Goal: Transaction & Acquisition: Purchase product/service

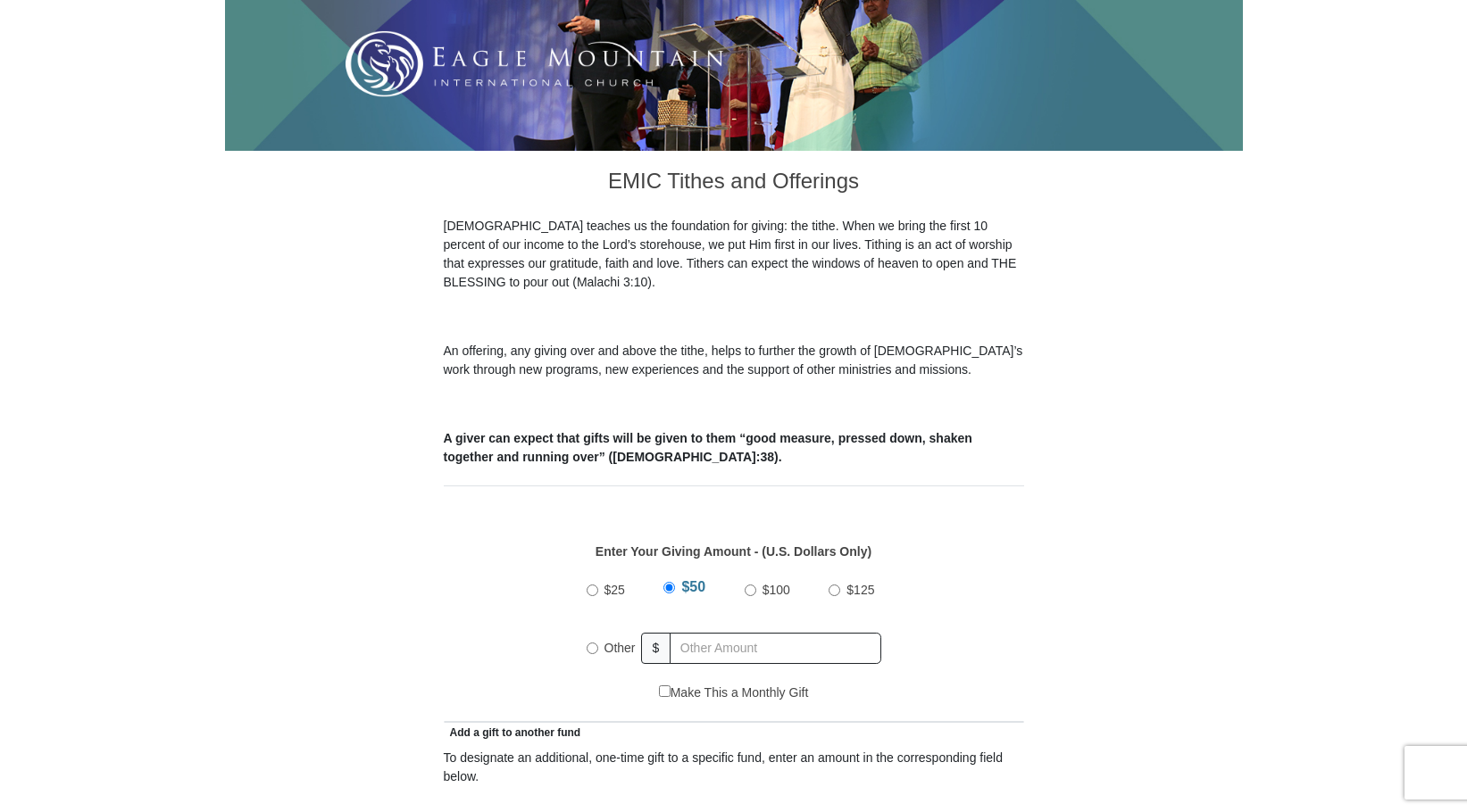
scroll to position [357, 0]
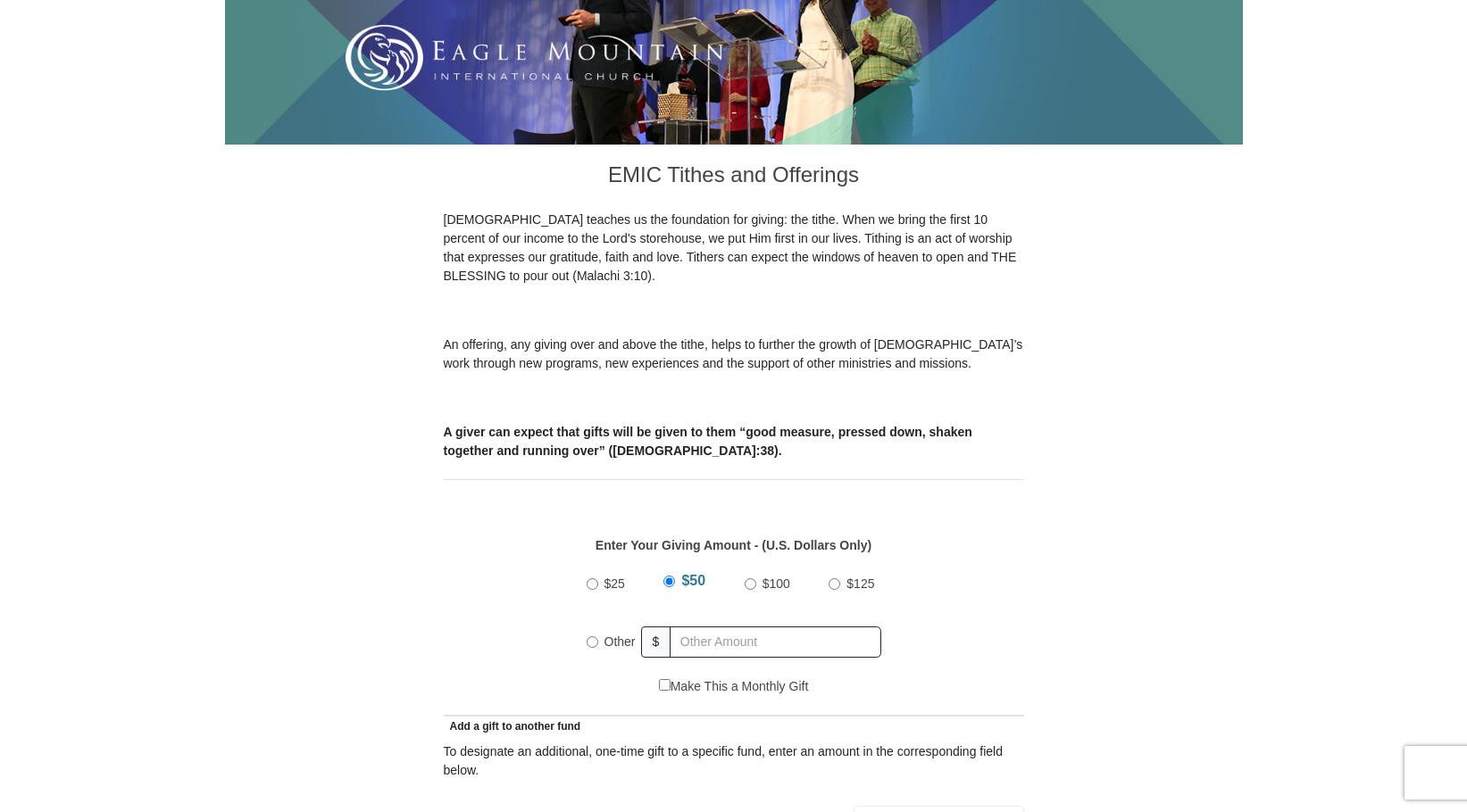
click at [589, 636] on input "Other" at bounding box center [593, 642] width 12 height 12
radio input "true"
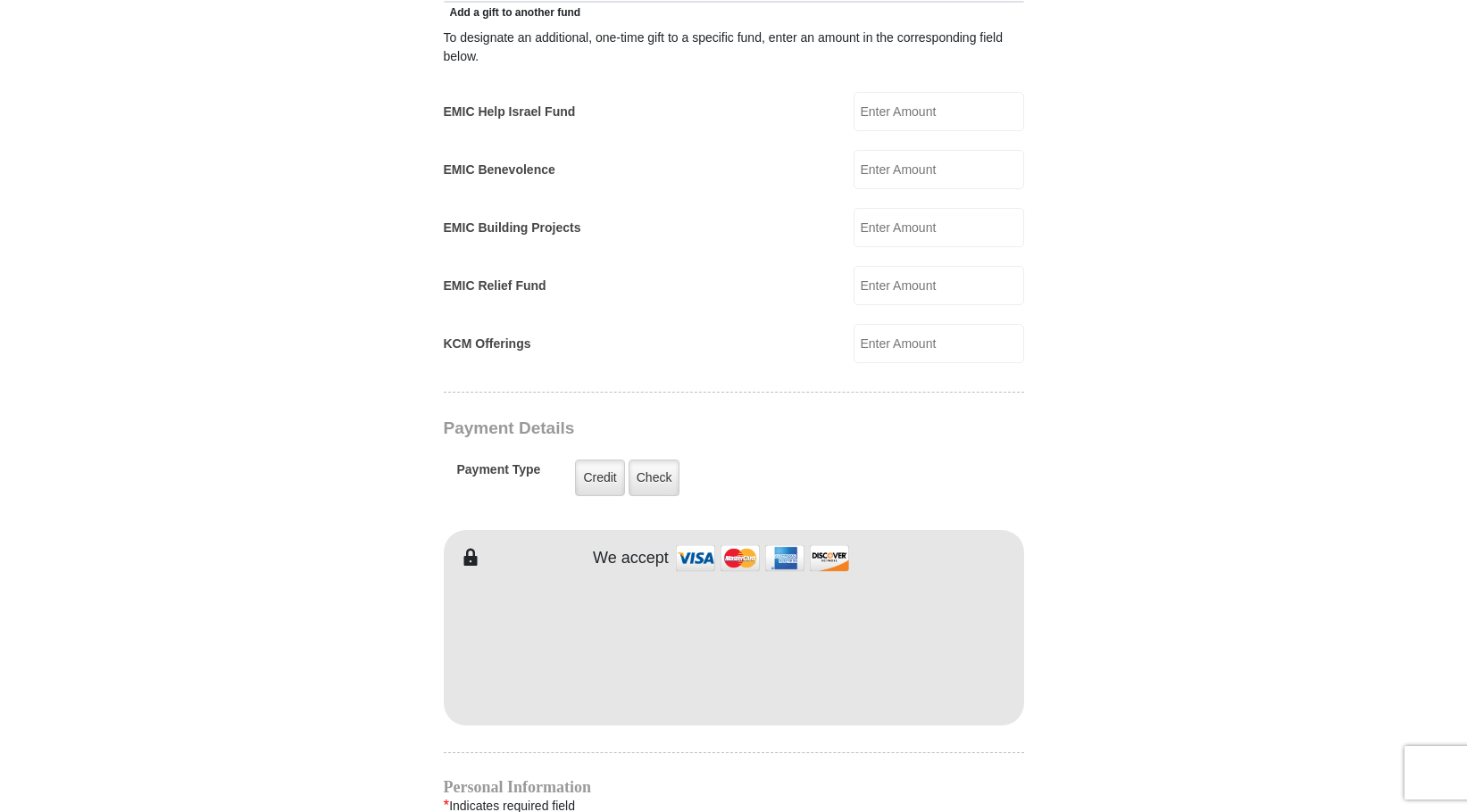
scroll to position [1160, 0]
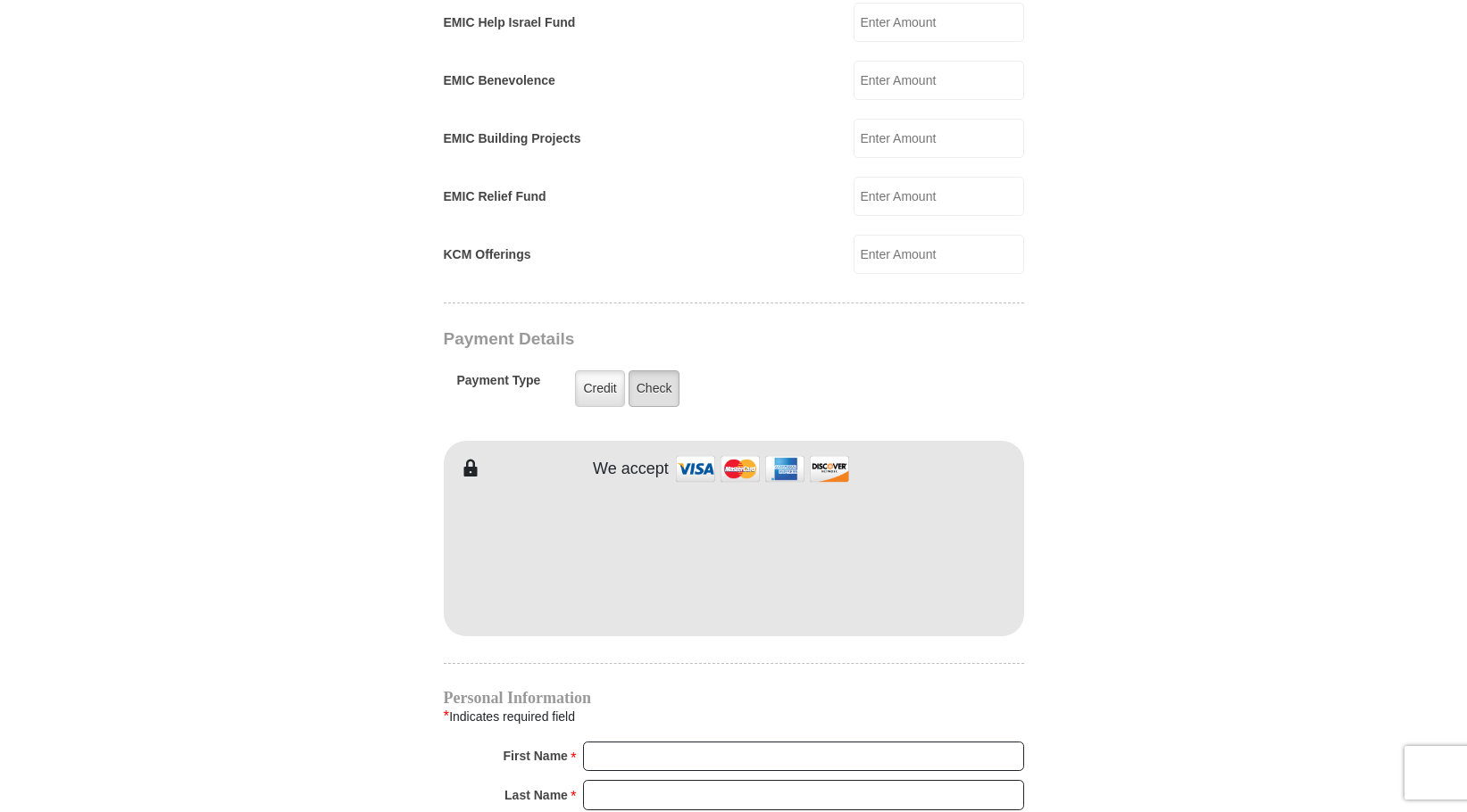
type input "761.00"
click at [666, 374] on label "Check" at bounding box center [654, 389] width 51 height 37
click at [0, 0] on input "Check" at bounding box center [0, 0] width 0 height 0
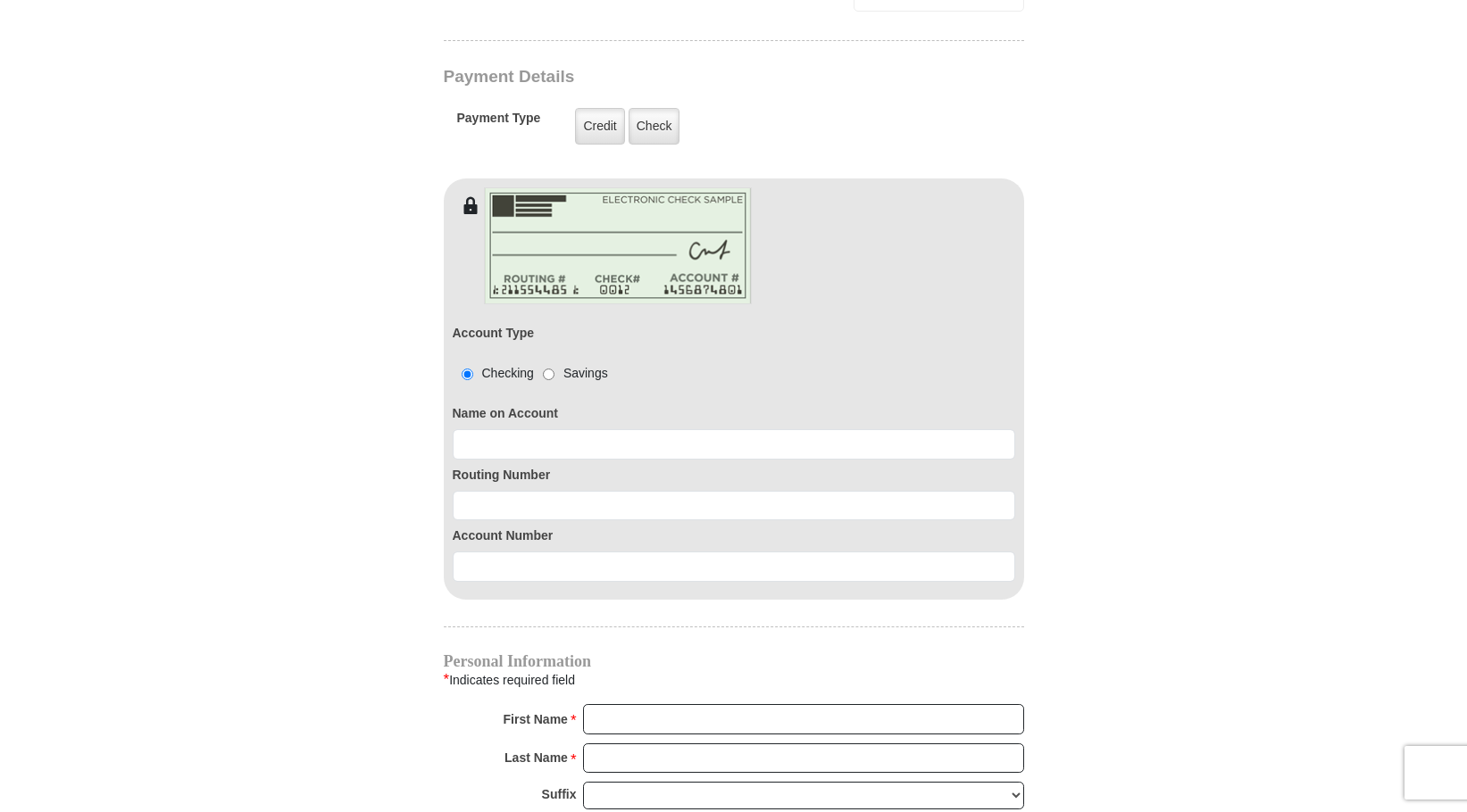
scroll to position [1428, 0]
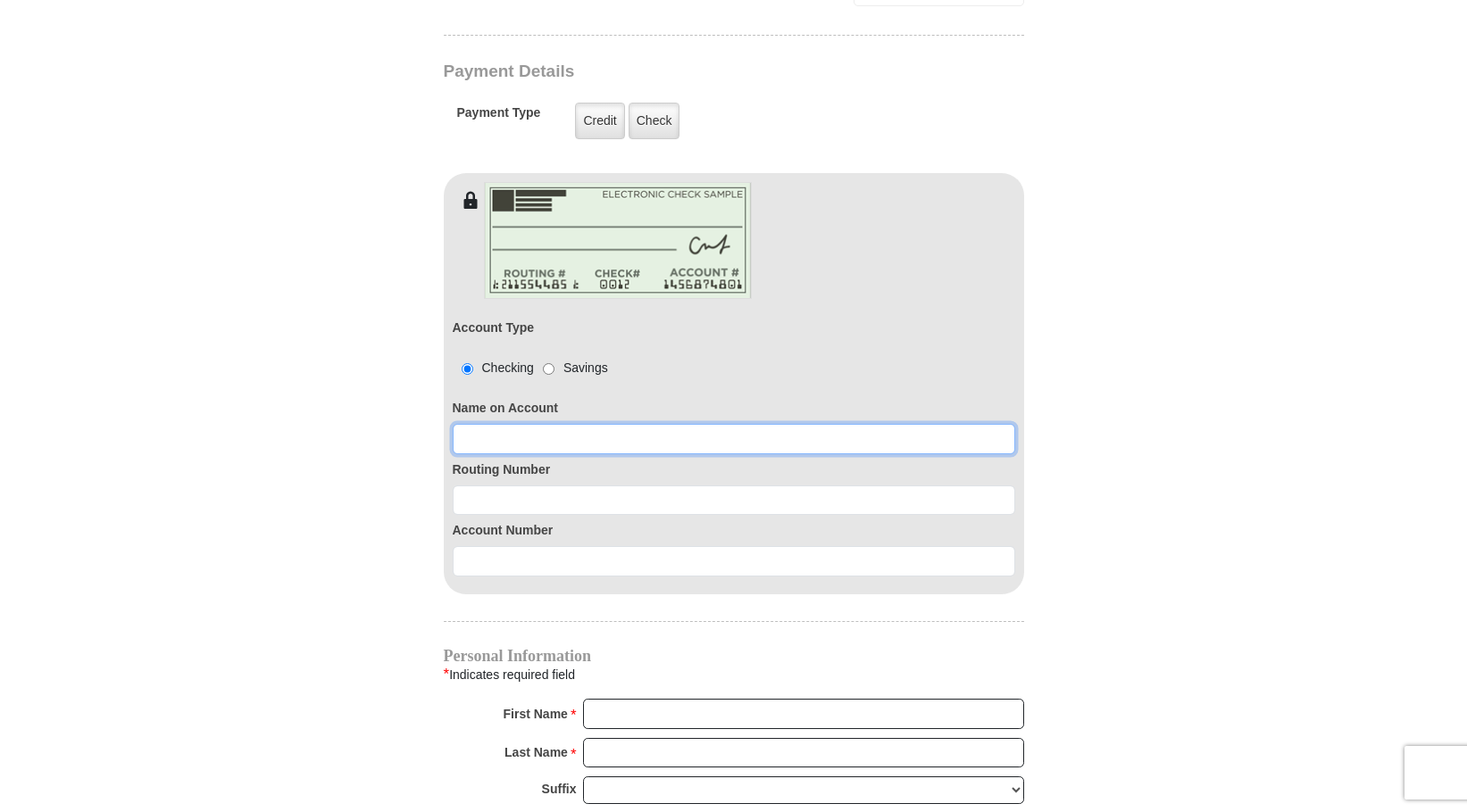
click at [471, 424] on input at bounding box center [734, 438] width 563 height 30
type input "[PERSON_NAME]"
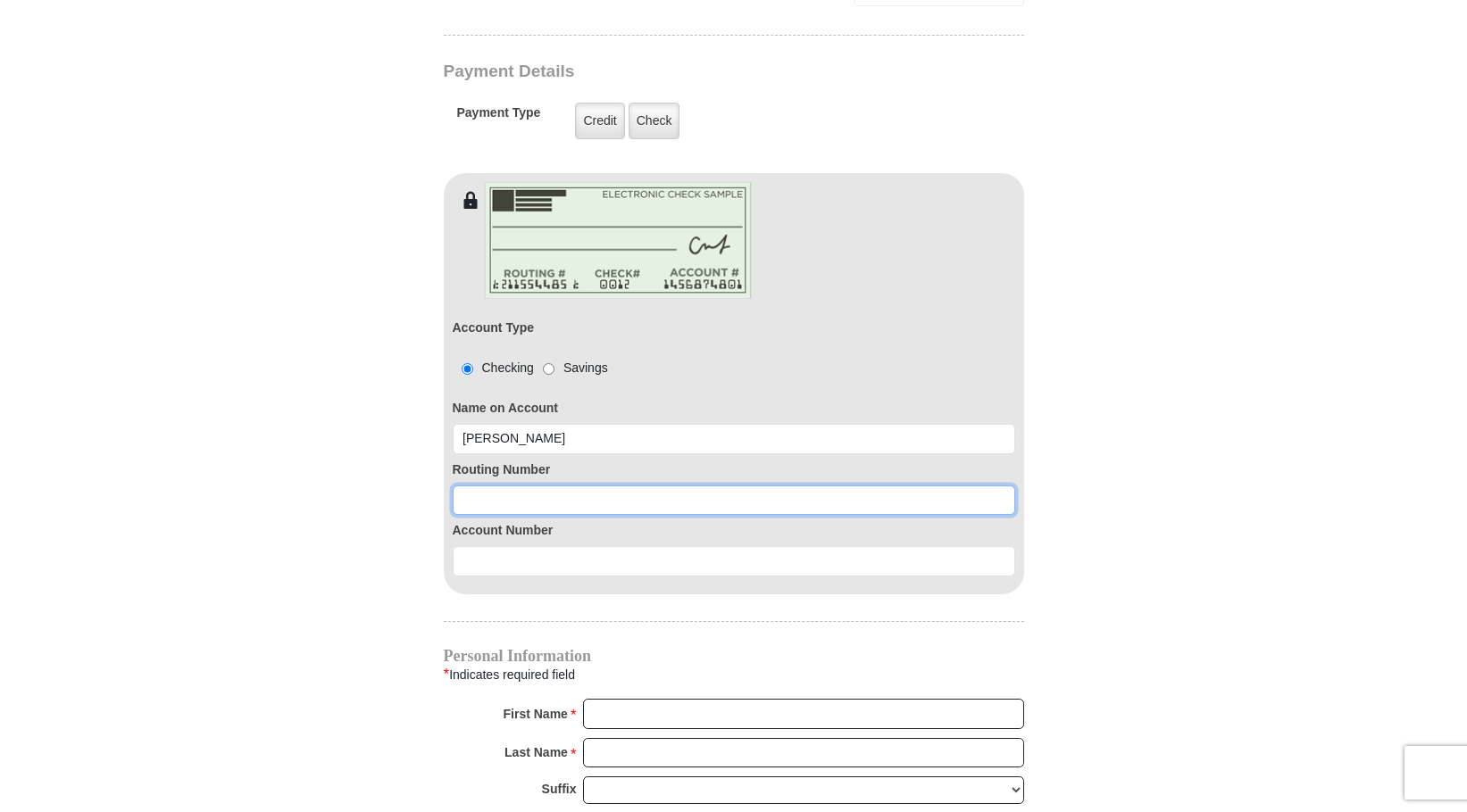
click at [484, 486] on input at bounding box center [734, 500] width 563 height 30
type input "111301122"
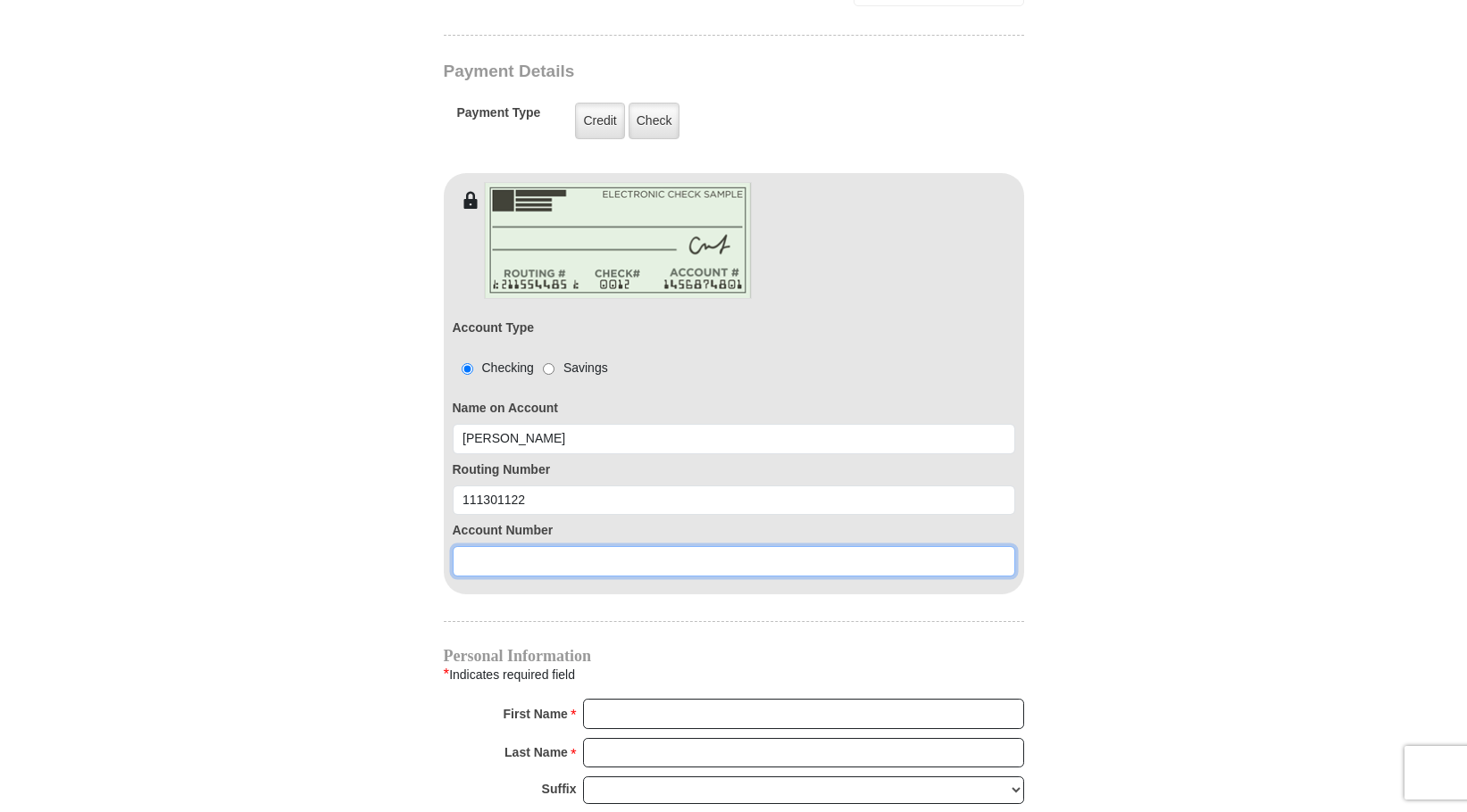
click at [476, 546] on input at bounding box center [734, 560] width 563 height 30
type input "94110055673"
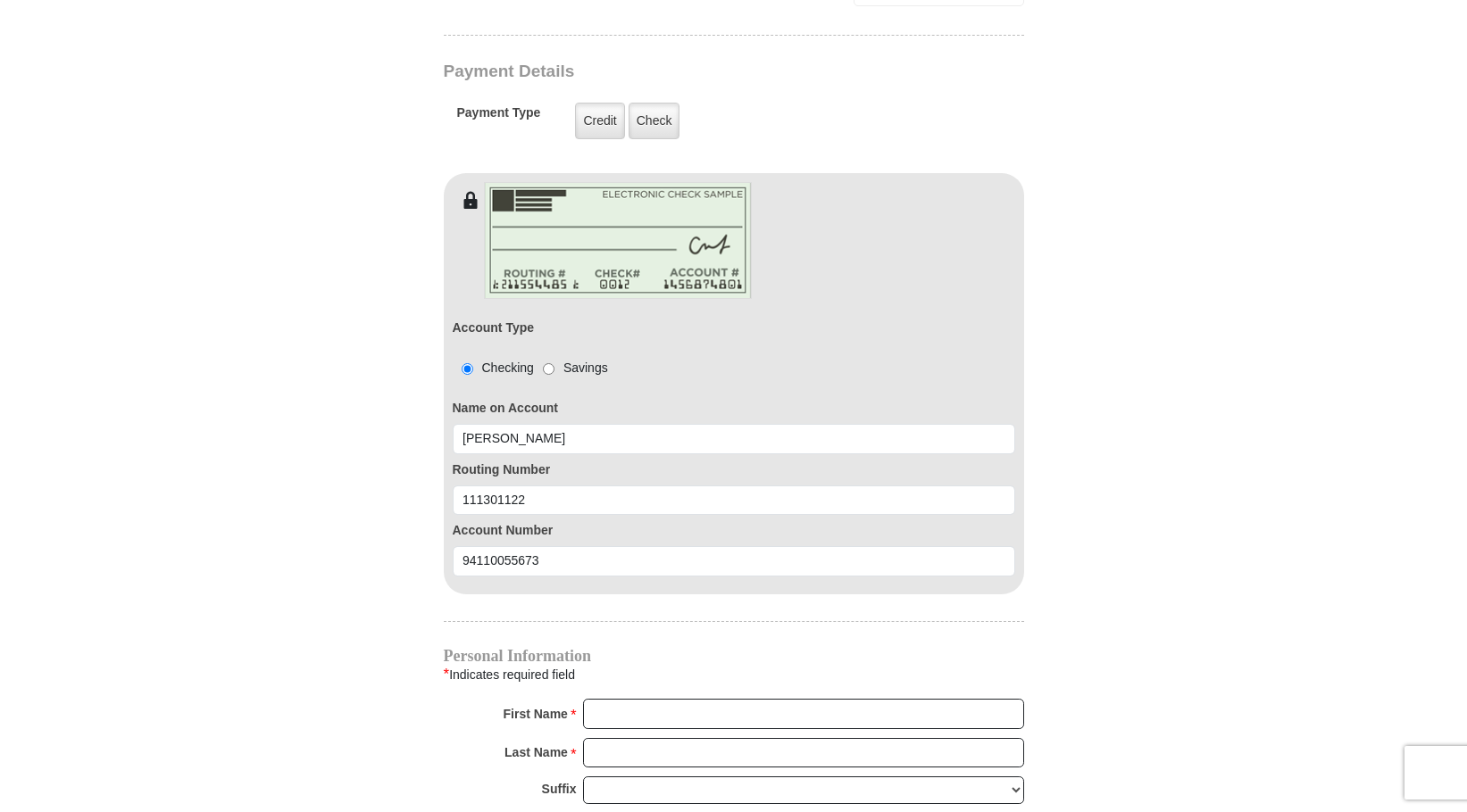
click at [1177, 531] on form "[GEOGRAPHIC_DATA][DEMOGRAPHIC_DATA] Online Giving Because of gifts like yours, …" at bounding box center [733, 61] width 1018 height 2836
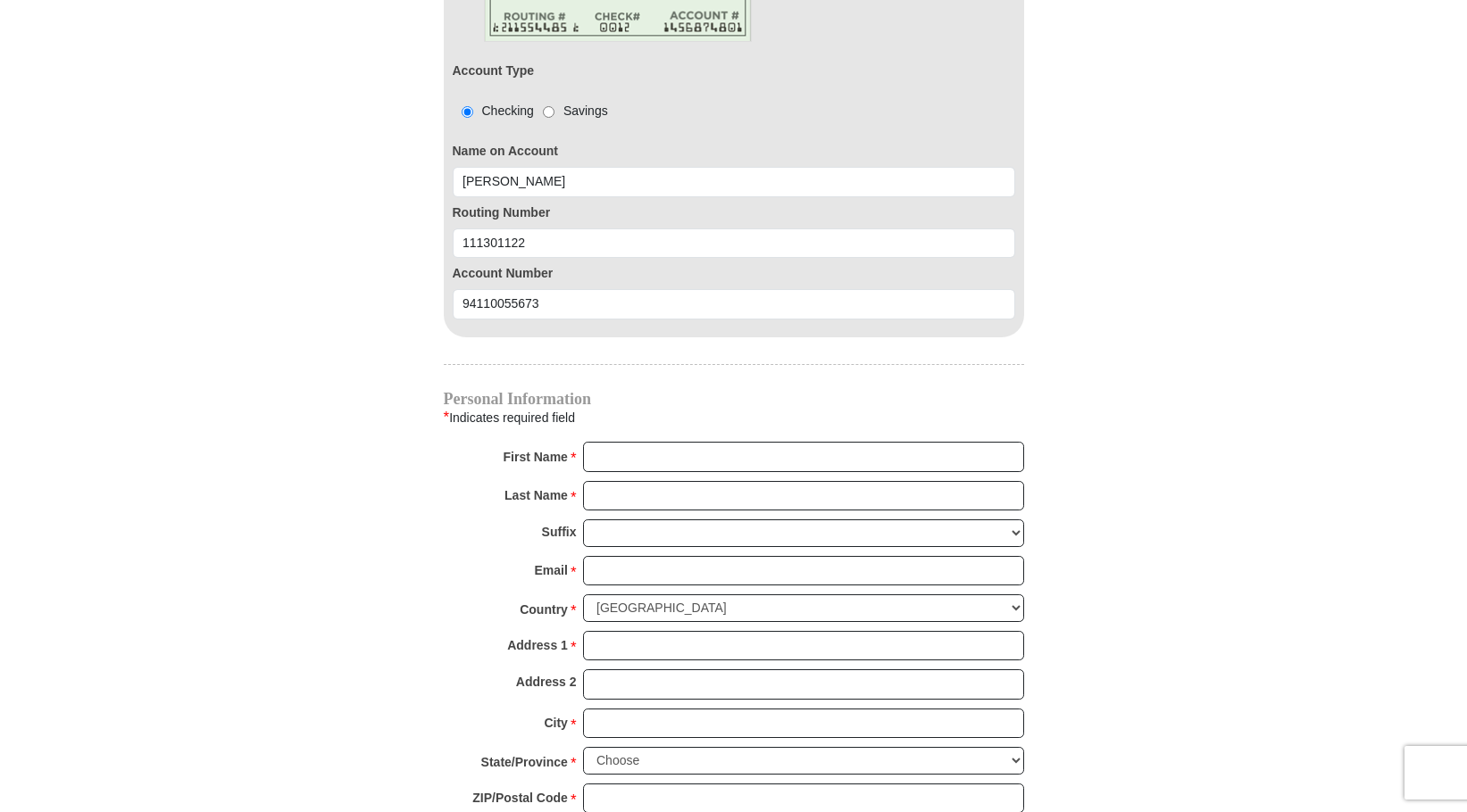
scroll to position [1696, 0]
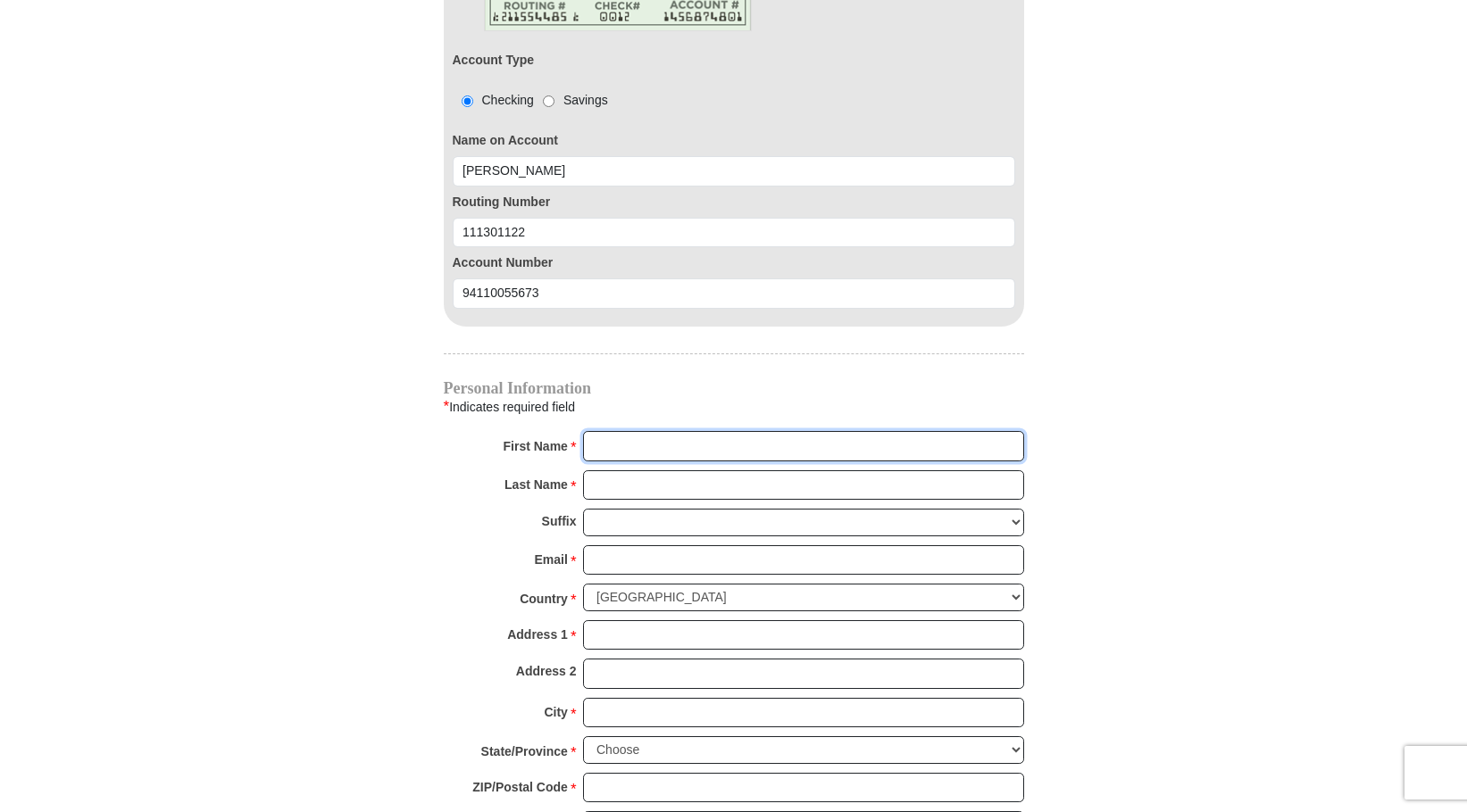
click at [599, 431] on input "First Name *" at bounding box center [804, 445] width 442 height 30
type input "[PERSON_NAME]"
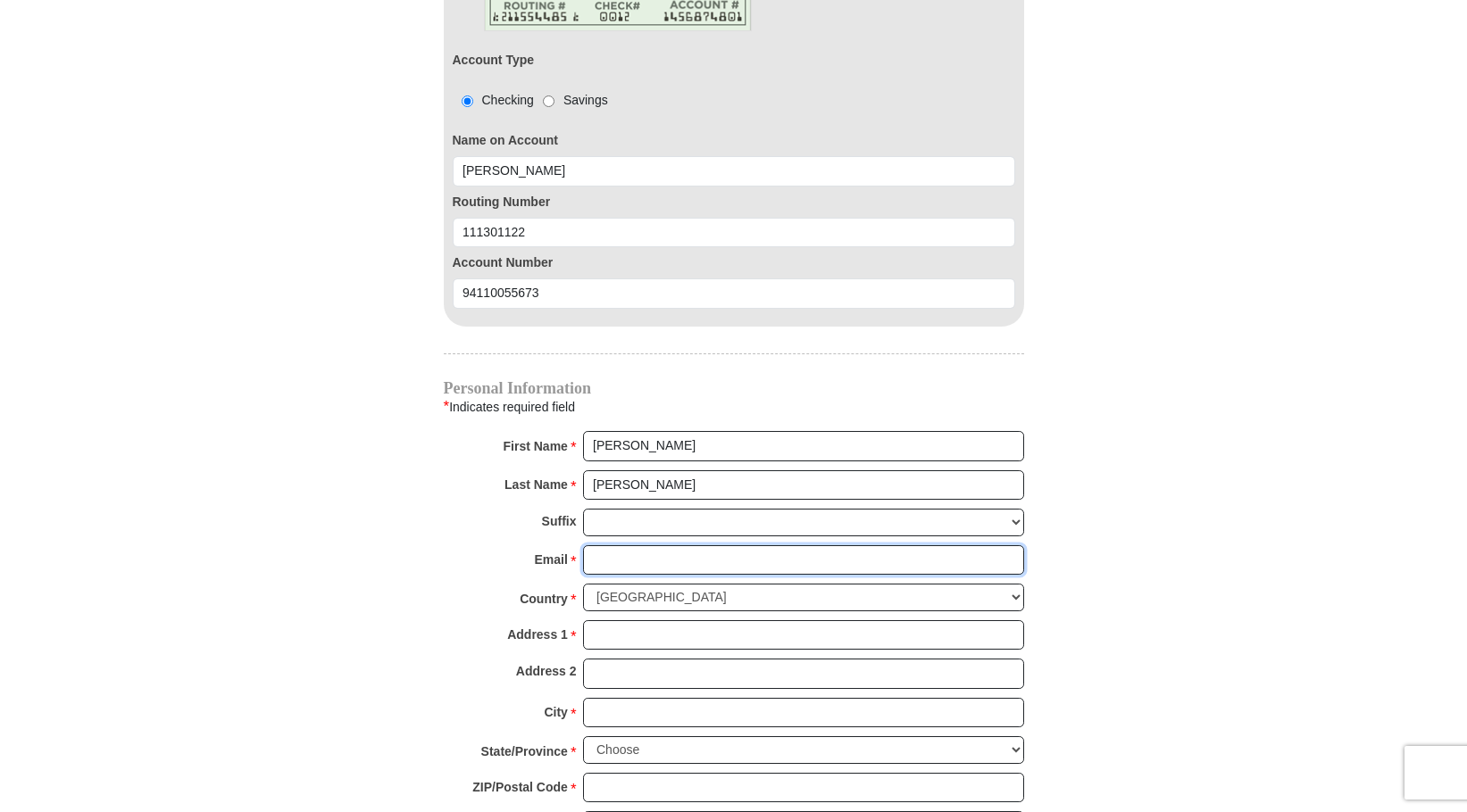
type input "[EMAIL_ADDRESS][DOMAIN_NAME]"
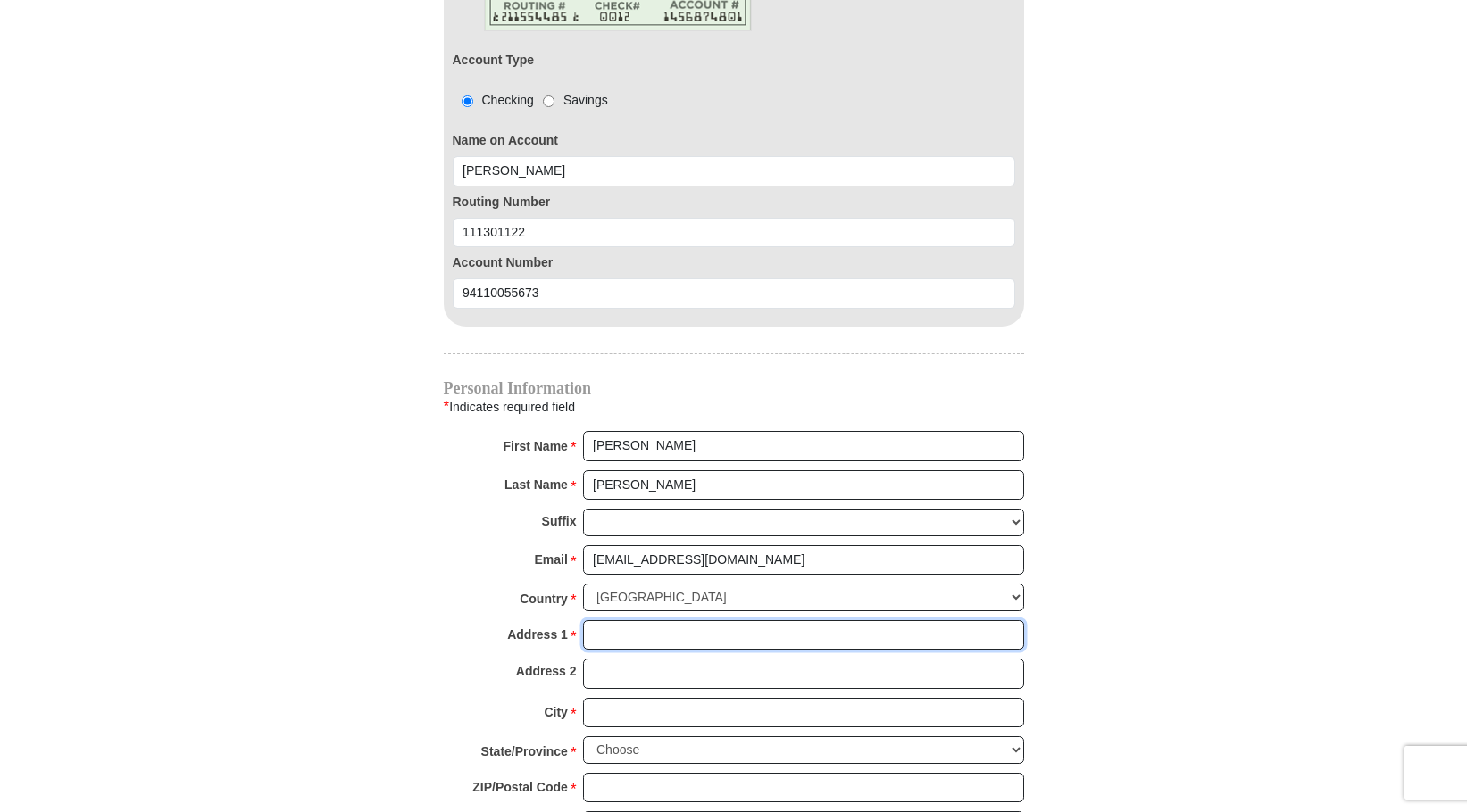
type input "[STREET_ADDRESS]"
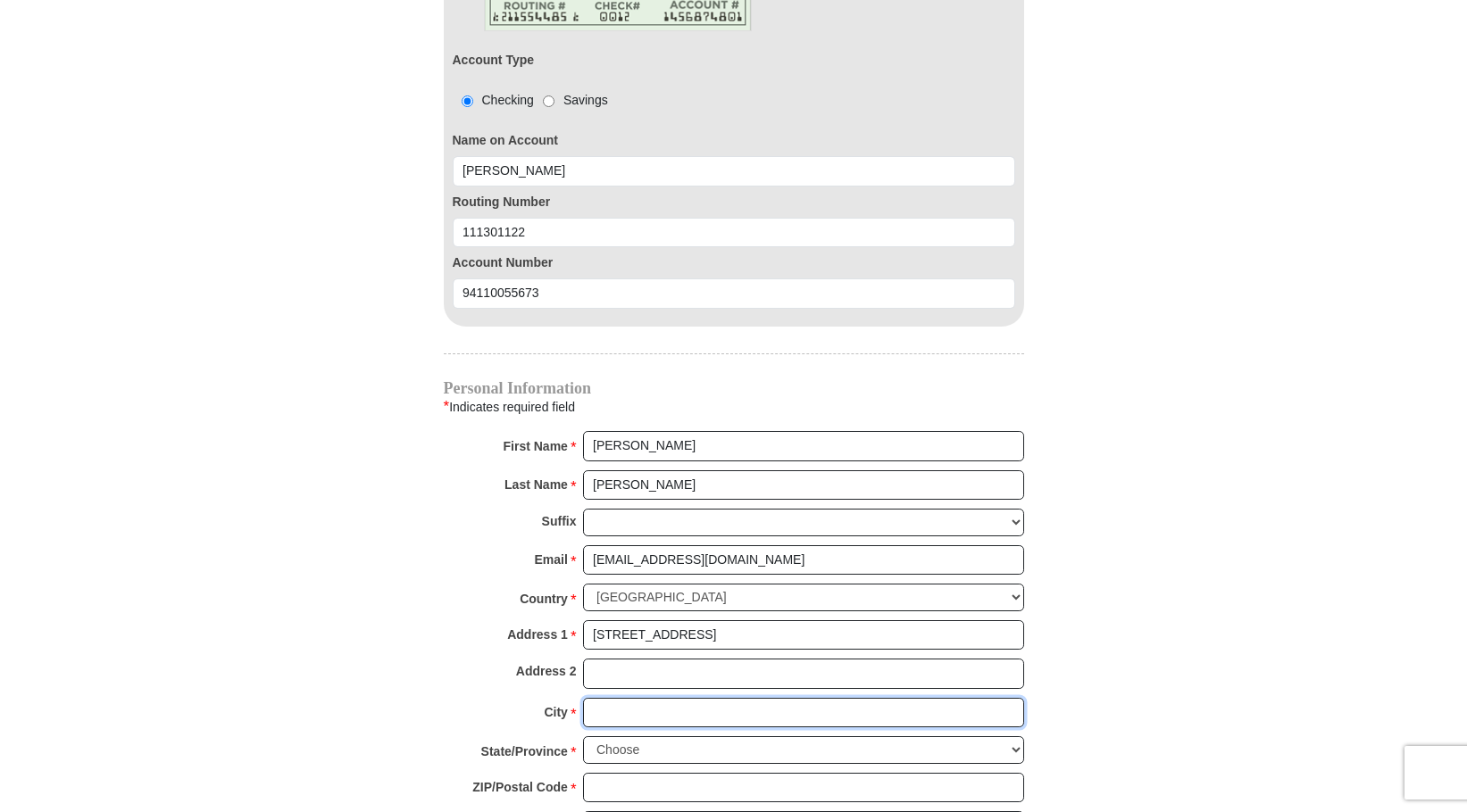
type input "Aurora"
select select "[GEOGRAPHIC_DATA]"
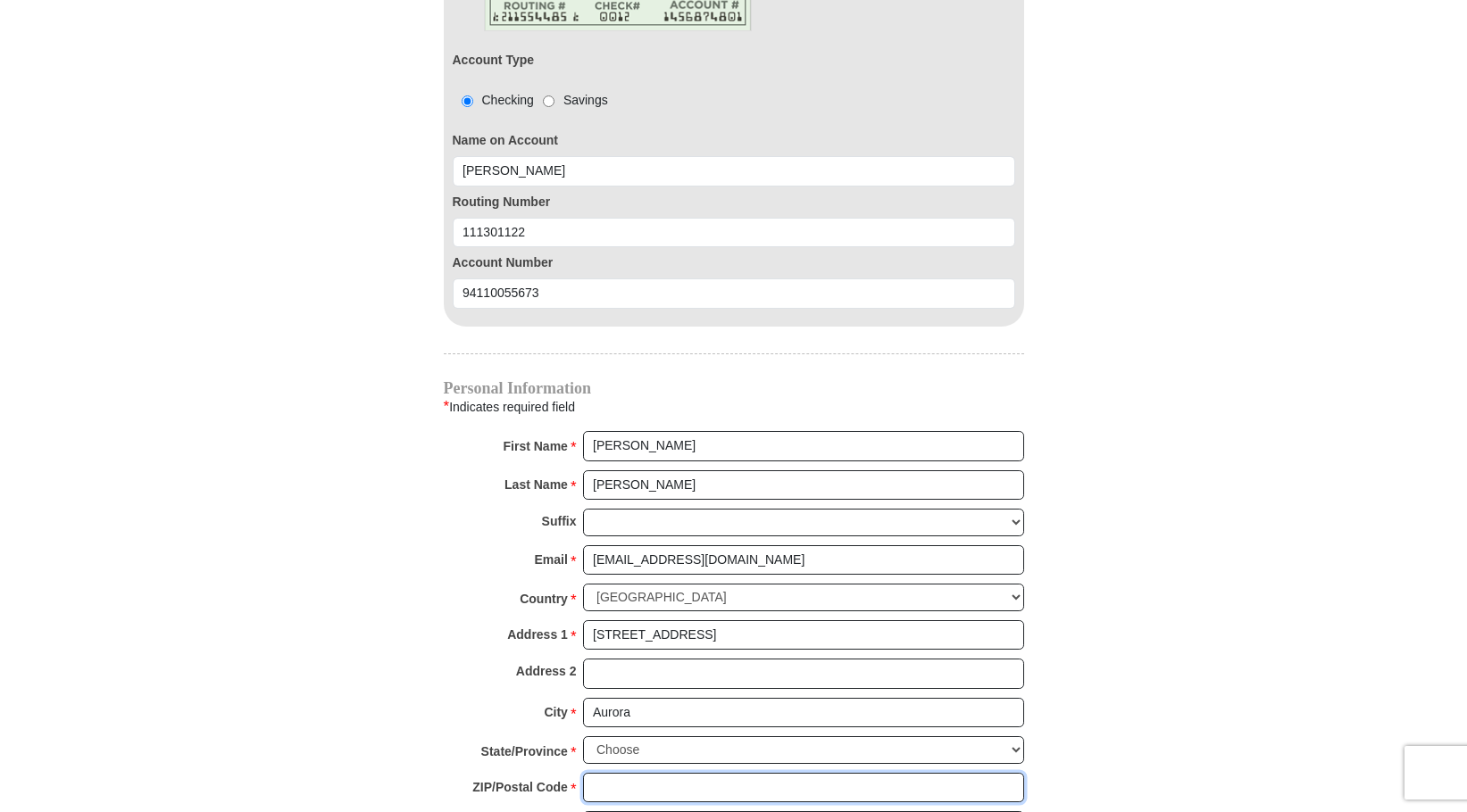
type input "76078-4646"
type input "8177730547"
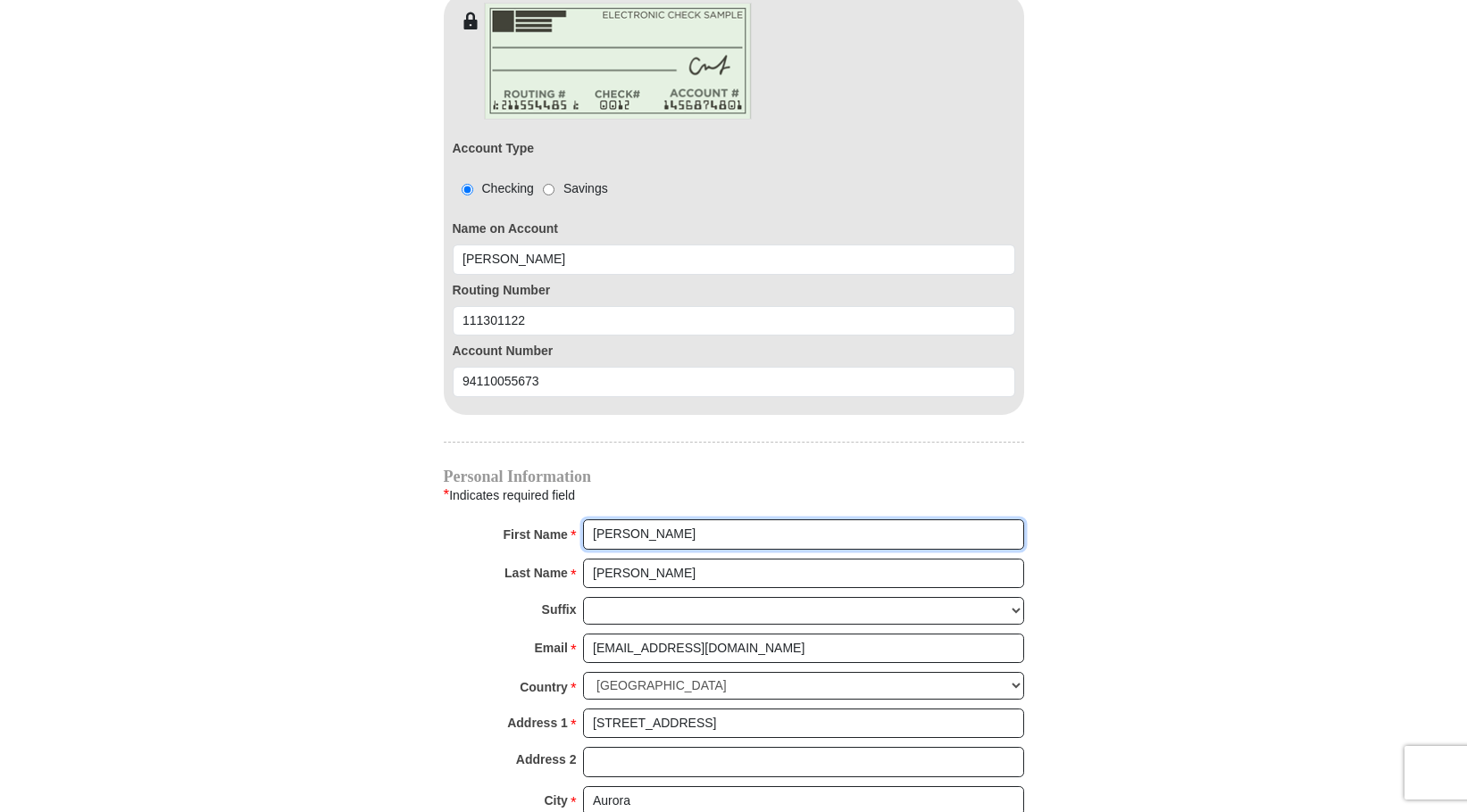
scroll to position [1607, 0]
click at [1272, 567] on body "[GEOGRAPHIC_DATA][DEMOGRAPHIC_DATA] Online Giving Because of gifts like yours, …" at bounding box center [733, 126] width 1467 height 3465
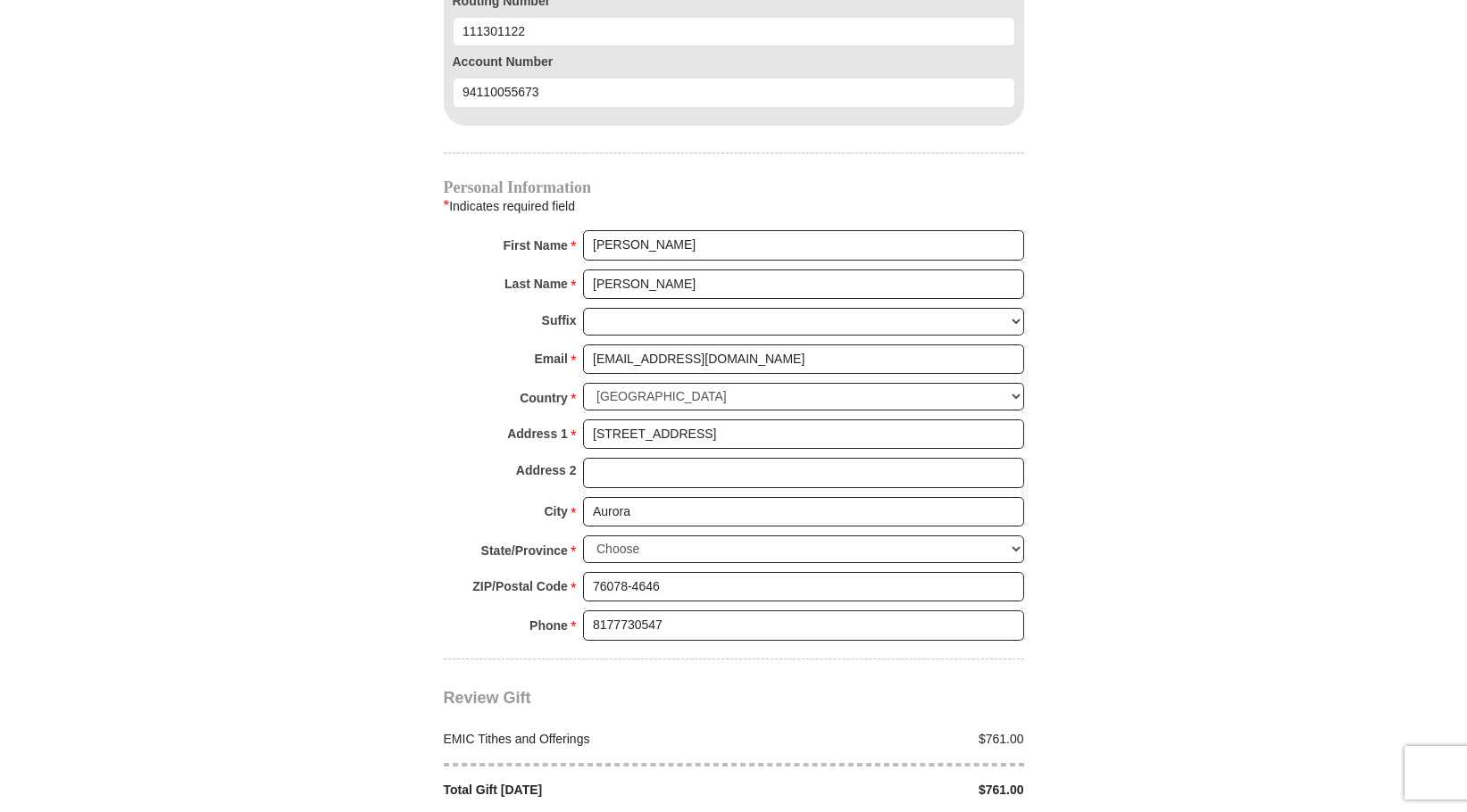
scroll to position [1964, 0]
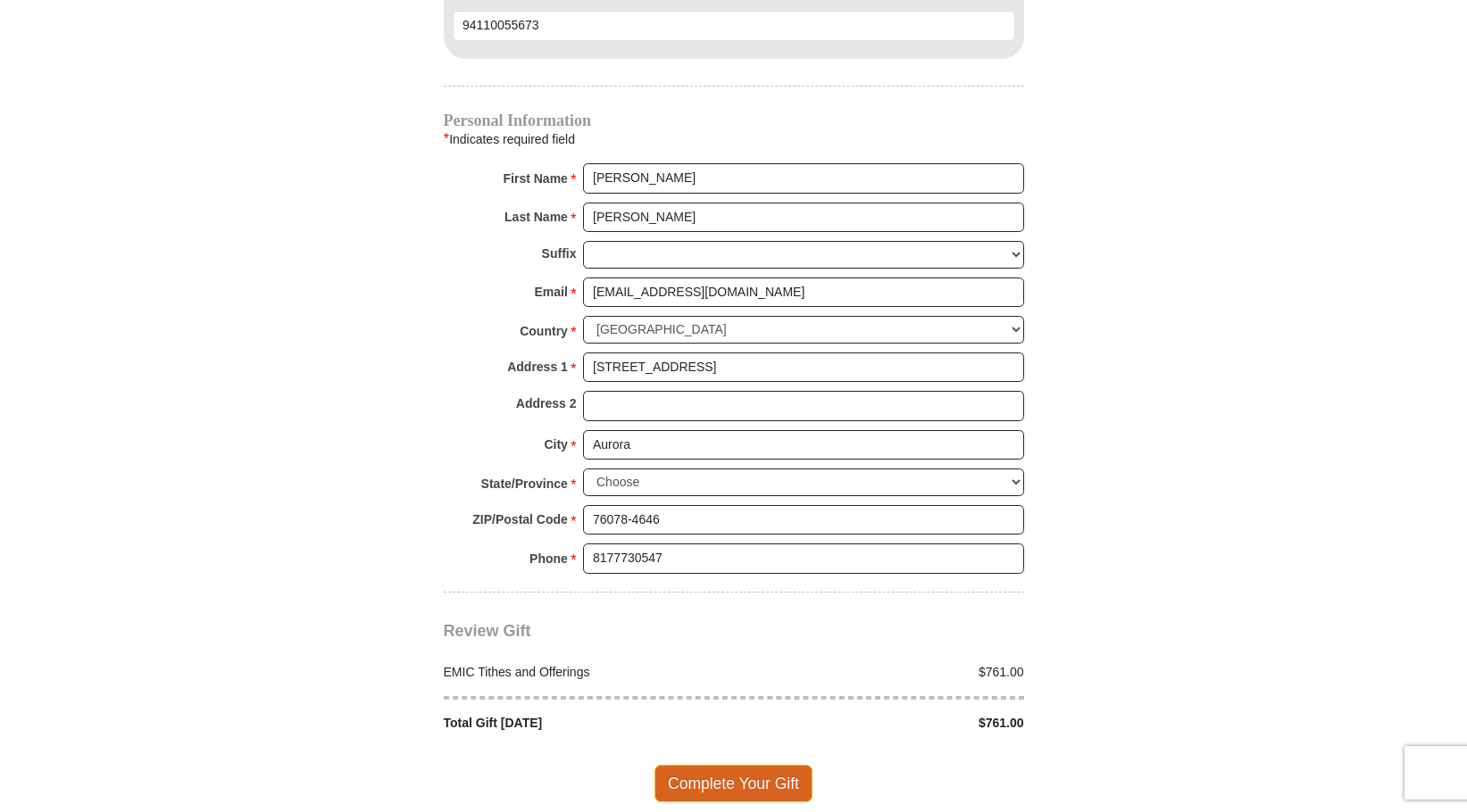
click at [720, 765] on span "Complete Your Gift" at bounding box center [733, 783] width 158 height 38
